Goal: Find specific page/section: Find specific page/section

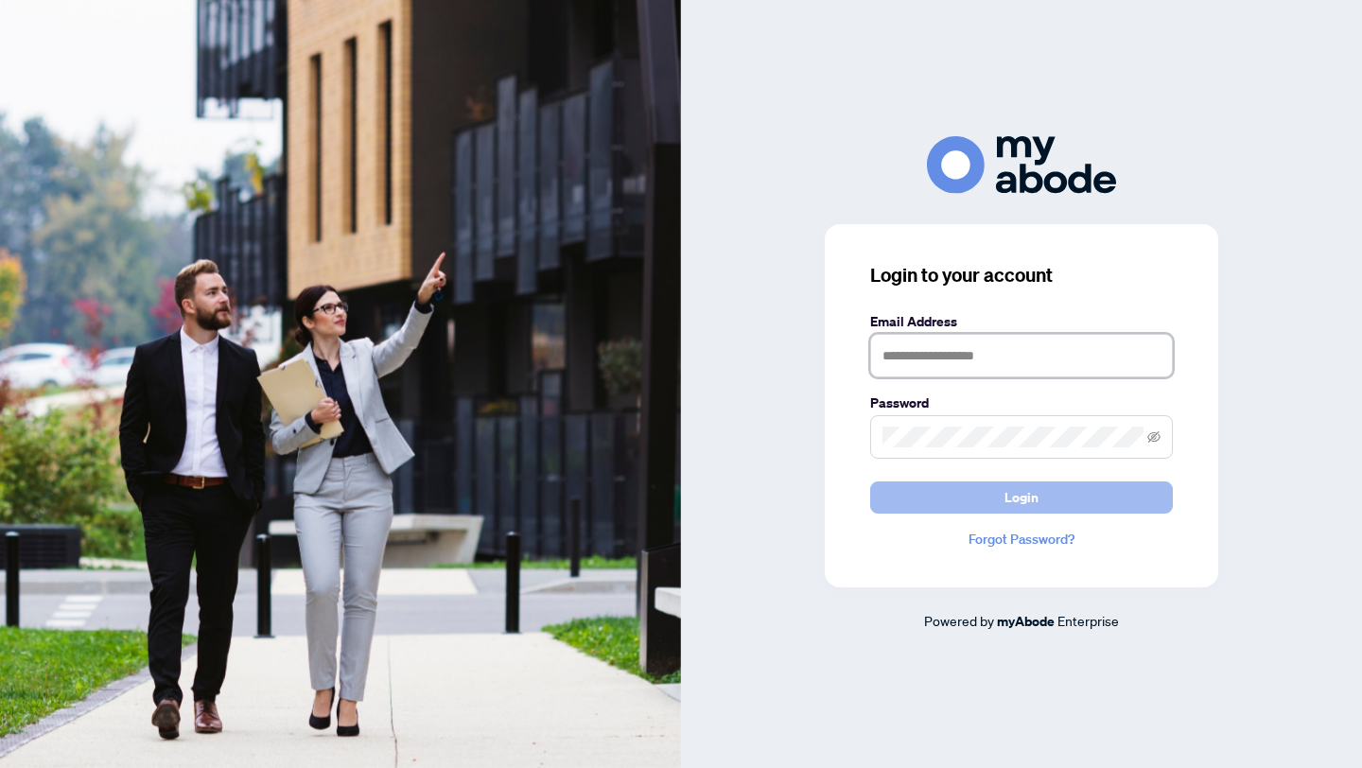
type input "**********"
click at [1053, 504] on button "Login" at bounding box center [1021, 497] width 303 height 32
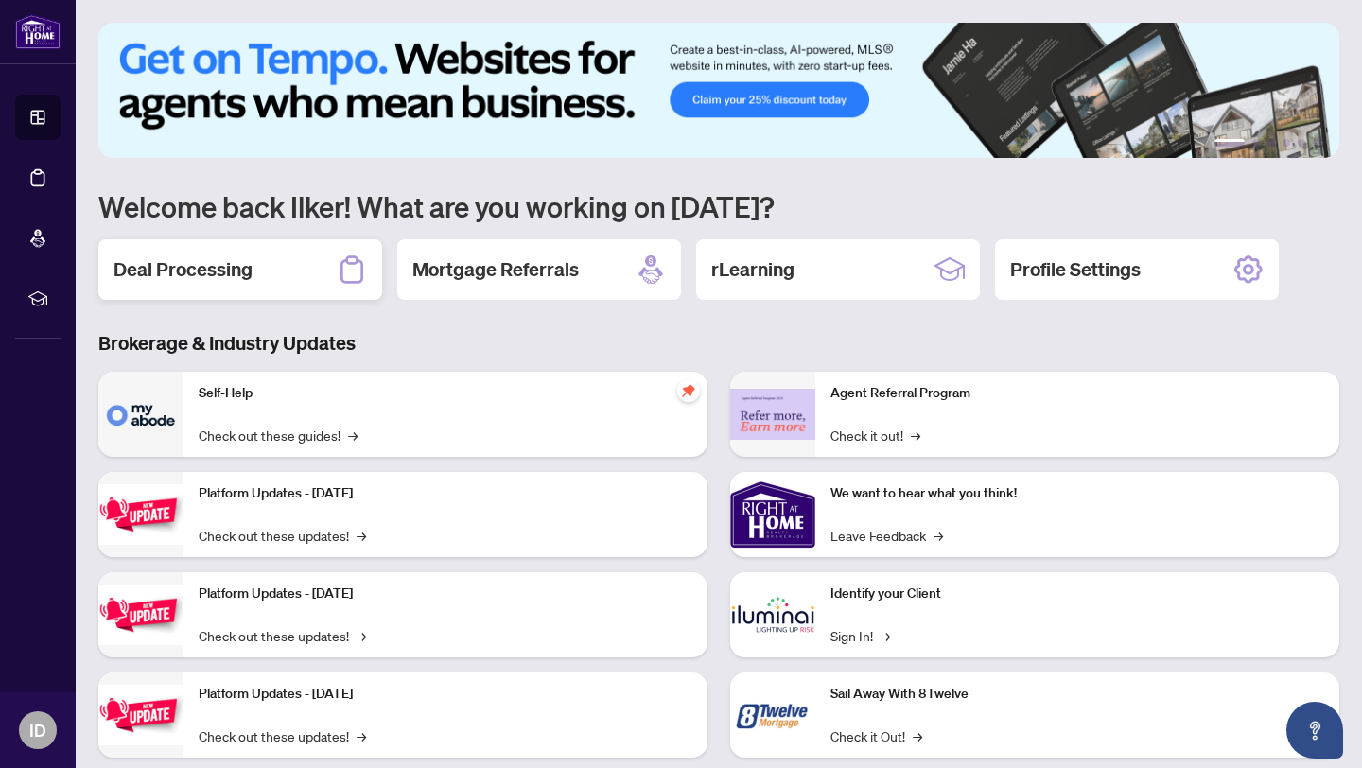
click at [260, 256] on div "Deal Processing" at bounding box center [240, 269] width 284 height 61
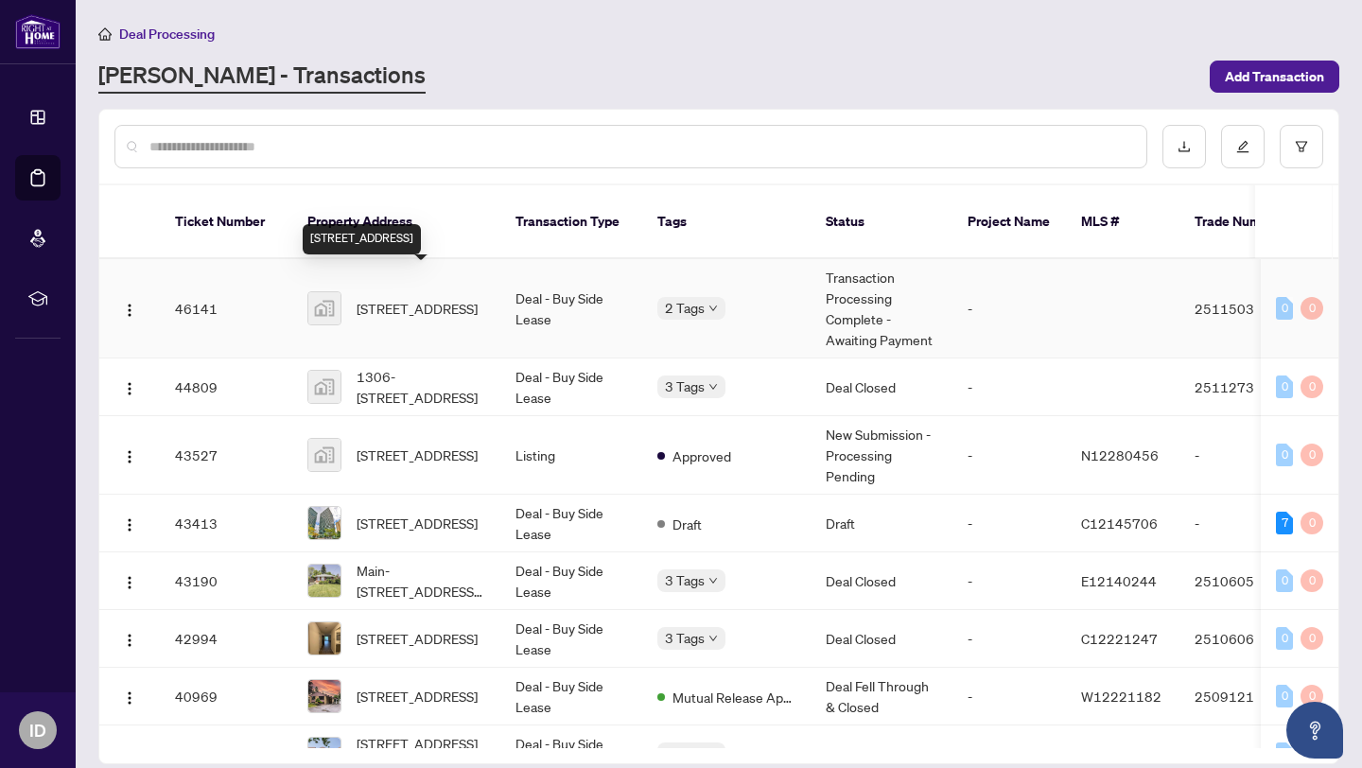
click at [414, 300] on span "[STREET_ADDRESS]" at bounding box center [417, 308] width 121 height 21
